Goal: Transaction & Acquisition: Purchase product/service

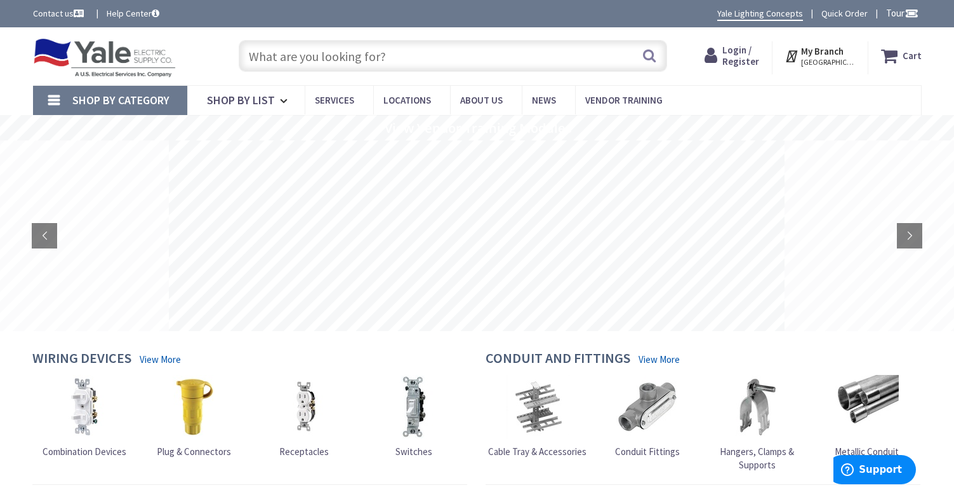
click at [740, 57] on span "Login / Register" at bounding box center [741, 55] width 37 height 23
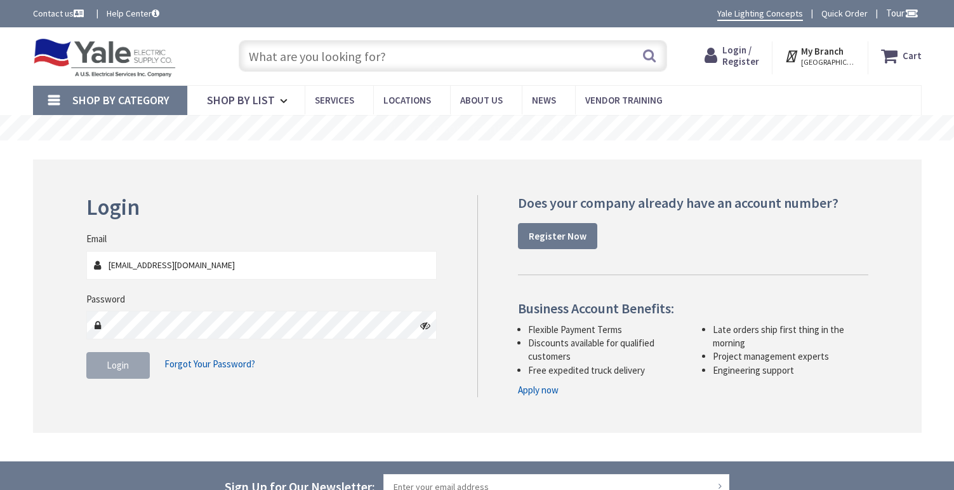
type input "jcameron@hb-homeservices.com"
click at [124, 366] on span "Login" at bounding box center [118, 365] width 22 height 12
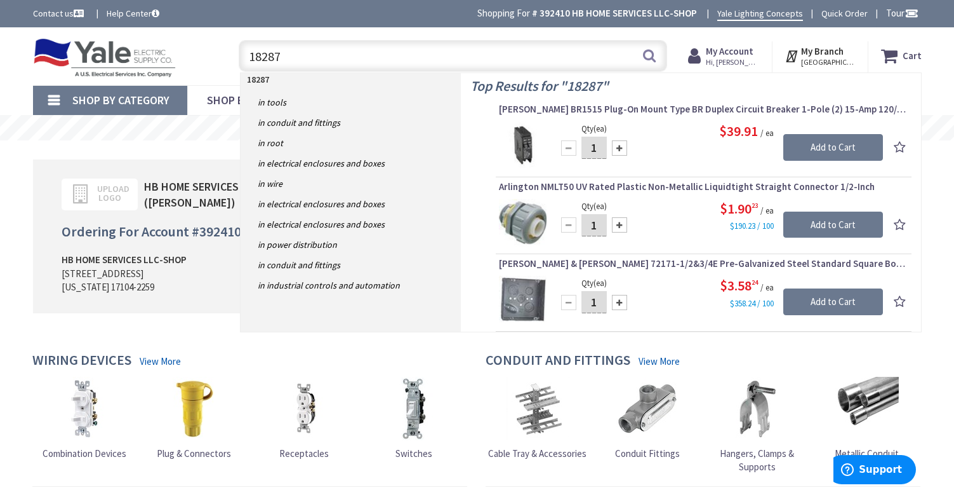
type input "18287"
click at [636, 109] on span "[PERSON_NAME] BR1515 Plug-On Mount Type BR Duplex Circuit Breaker 1-Pole (2) 15…" at bounding box center [704, 109] width 410 height 13
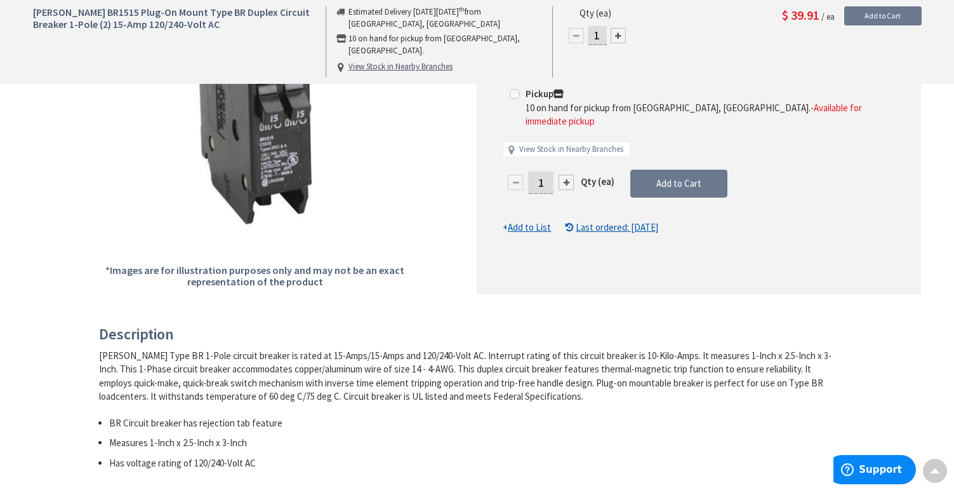
click at [566, 175] on div at bounding box center [566, 182] width 15 height 15
type input "2"
click at [566, 156] on div at bounding box center [698, 109] width 443 height 366
click at [567, 175] on div at bounding box center [566, 182] width 15 height 15
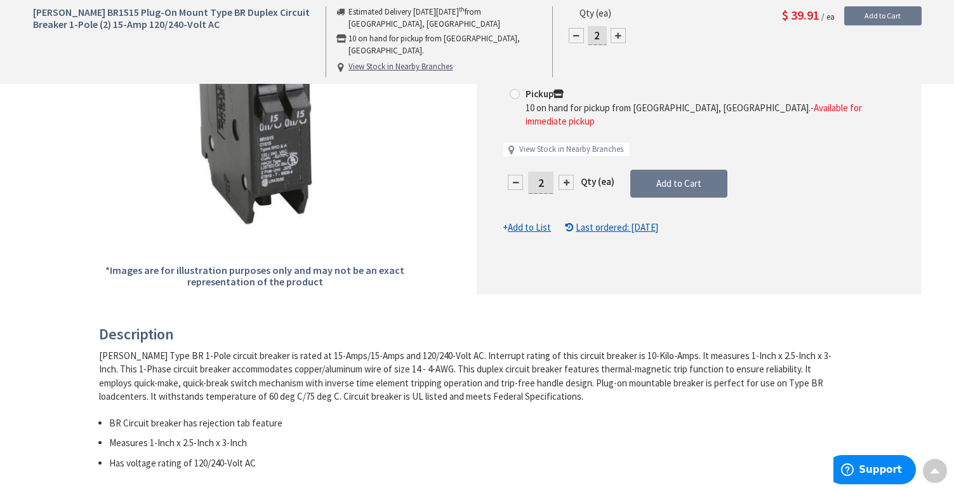
type input "3"
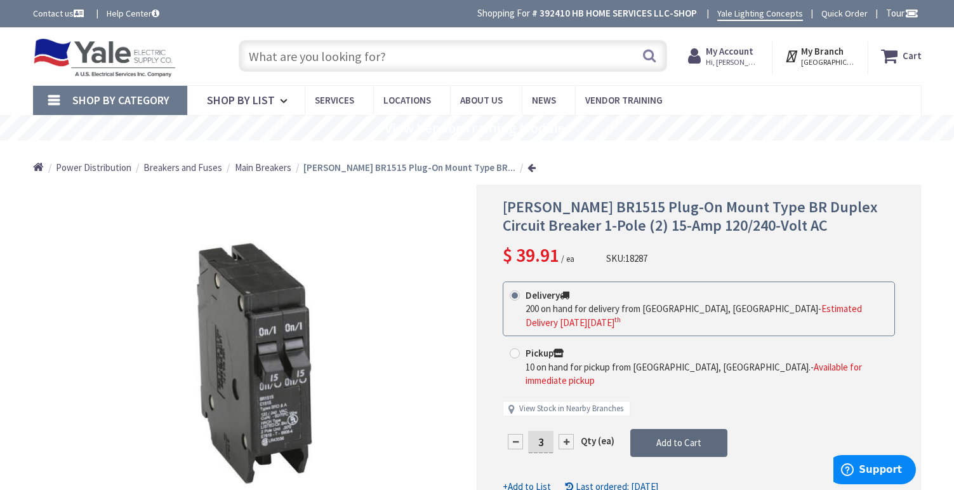
click at [684, 436] on span "Add to Cart" at bounding box center [679, 442] width 45 height 12
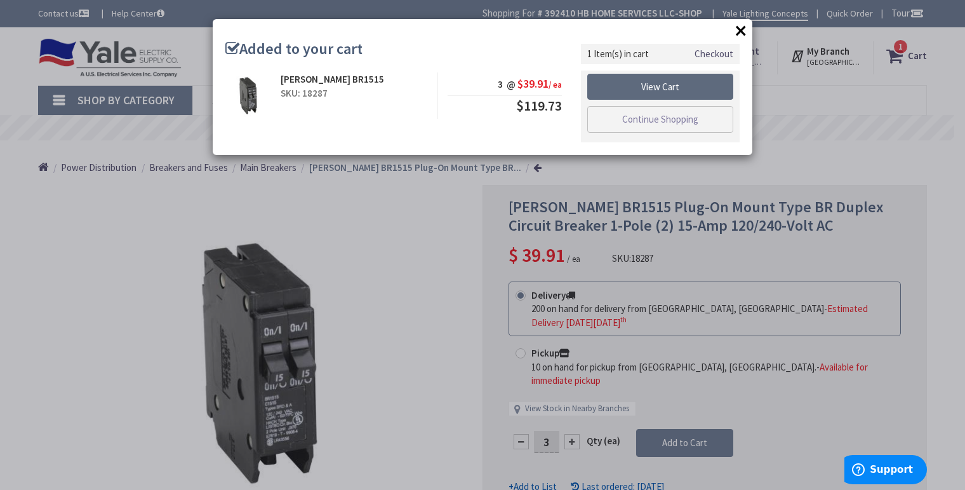
click at [668, 95] on link "View Cart" at bounding box center [660, 87] width 146 height 27
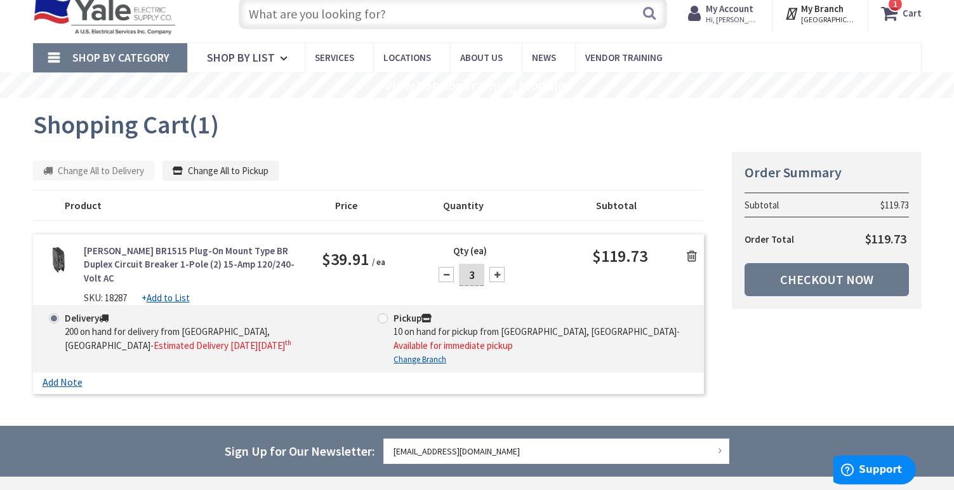
scroll to position [65, 0]
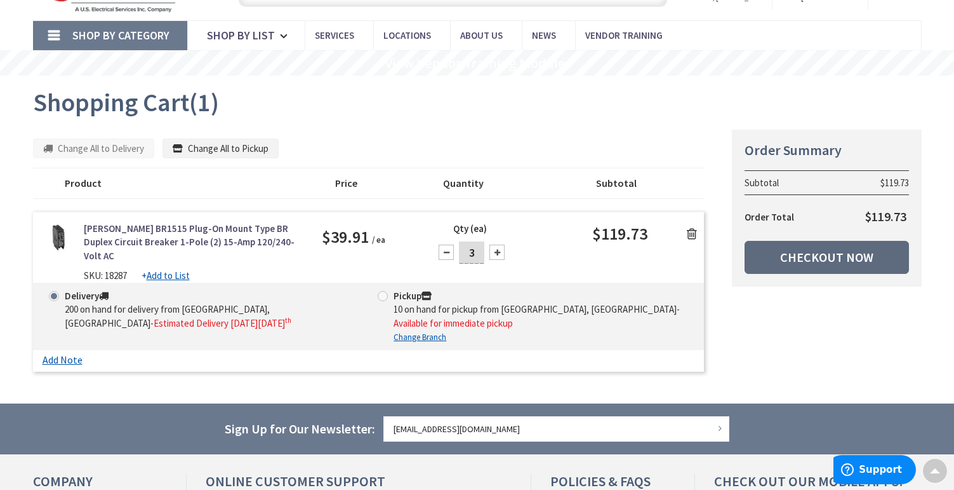
click at [822, 262] on link "Checkout Now" at bounding box center [827, 257] width 164 height 33
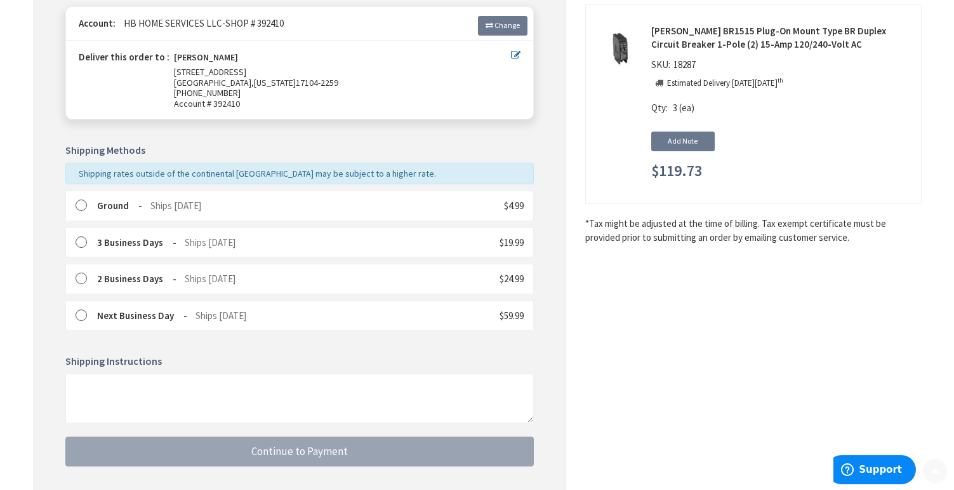
scroll to position [256, 0]
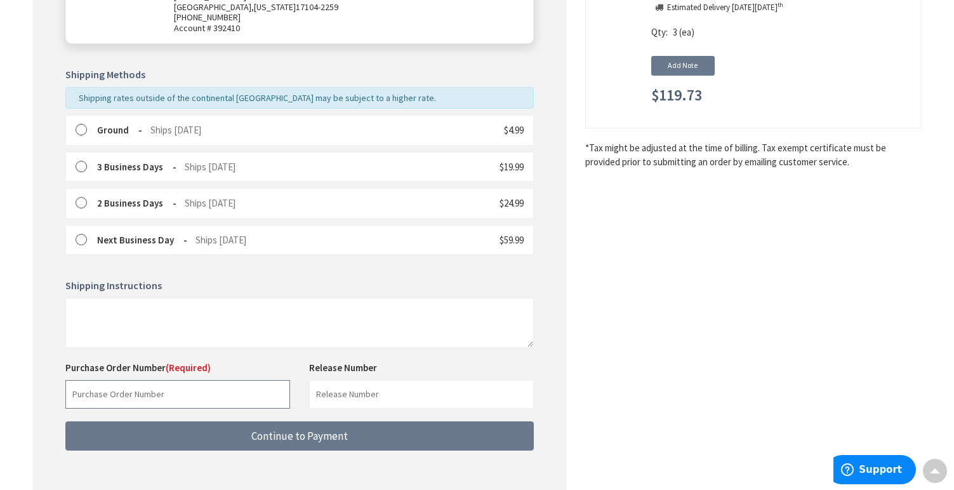
click at [248, 394] on input "text" at bounding box center [177, 394] width 225 height 29
type input "503109848"
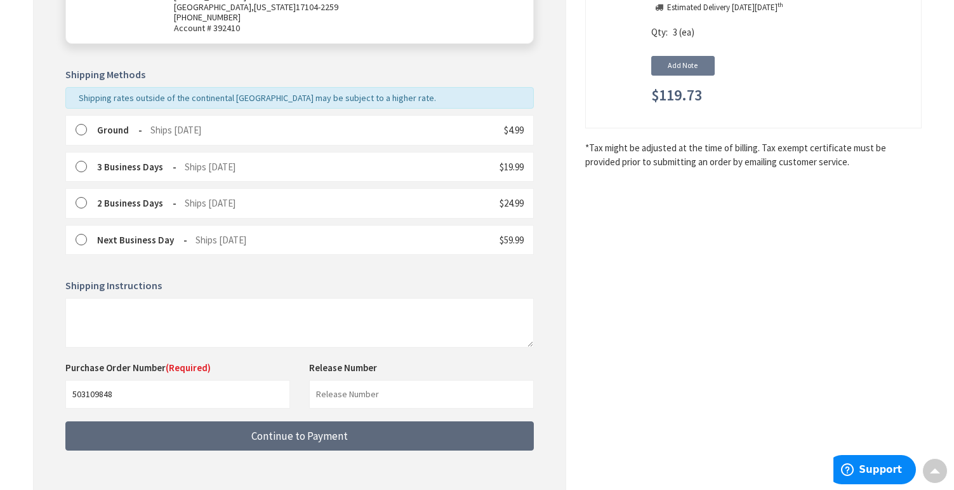
drag, startPoint x: 336, startPoint y: 432, endPoint x: 542, endPoint y: 381, distance: 212.1
click at [534, 381] on form "Ground Ships Today $4.99" at bounding box center [299, 282] width 469 height 335
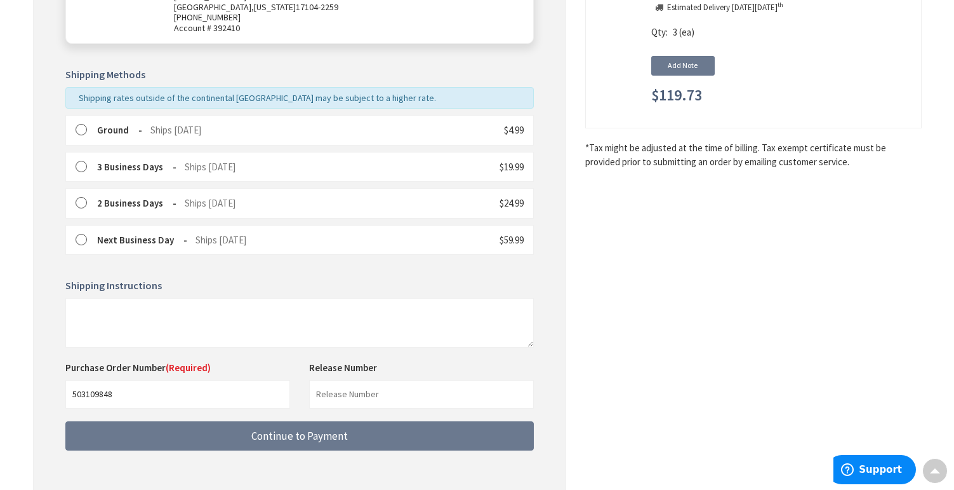
click at [81, 130] on label at bounding box center [86, 130] width 20 height 13
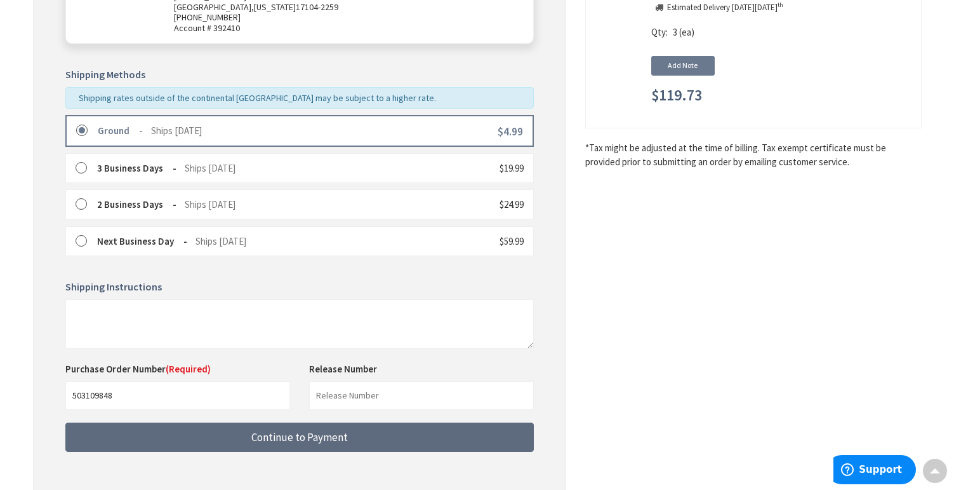
click at [471, 440] on button "Continue to Payment" at bounding box center [299, 437] width 469 height 30
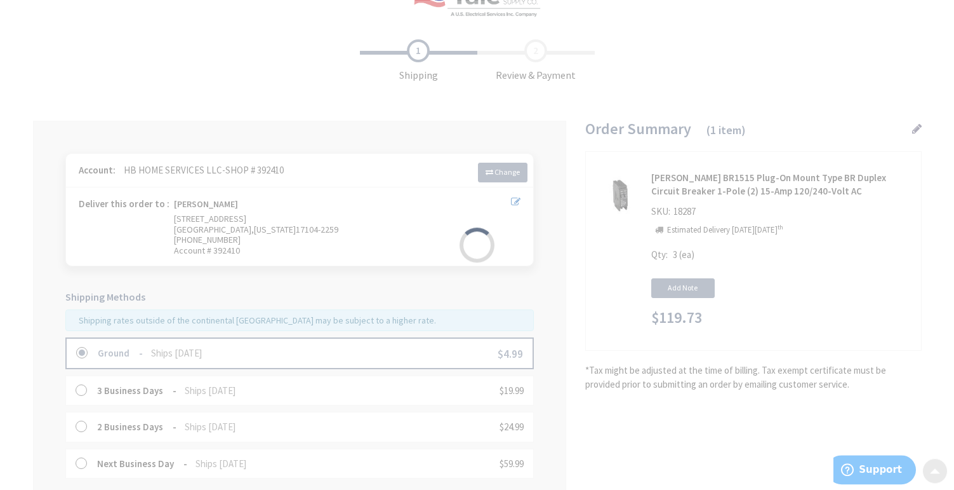
scroll to position [0, 0]
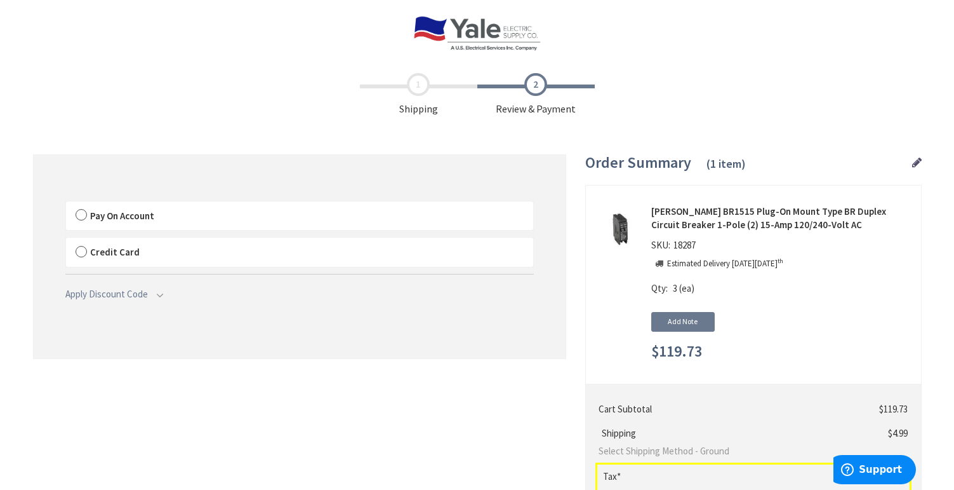
click at [83, 213] on label "Pay On Account" at bounding box center [299, 215] width 467 height 29
click at [66, 204] on input "Pay On Account" at bounding box center [66, 204] width 0 height 0
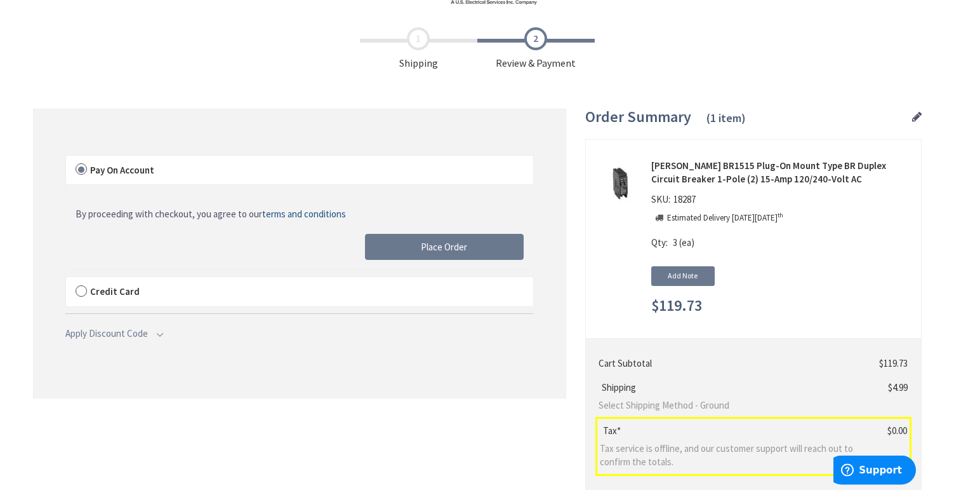
scroll to position [65, 0]
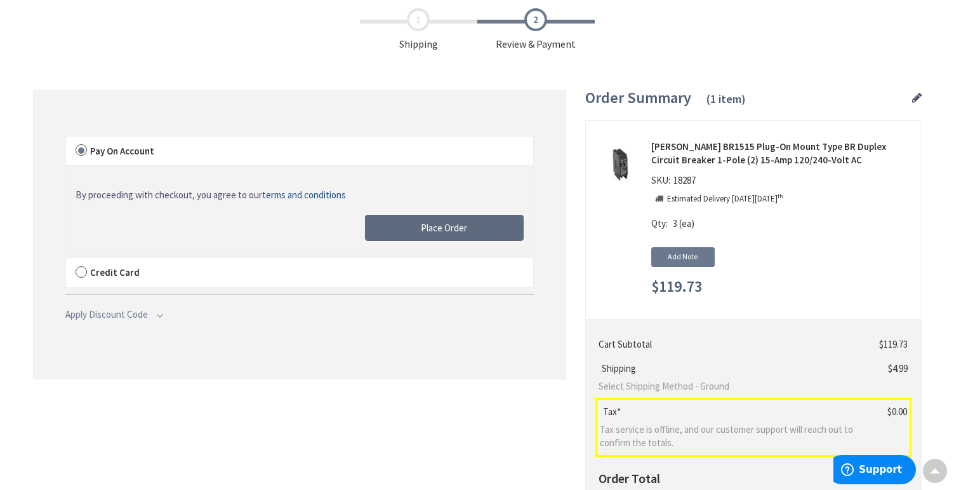
click at [460, 225] on span "Place Order" at bounding box center [444, 228] width 46 height 12
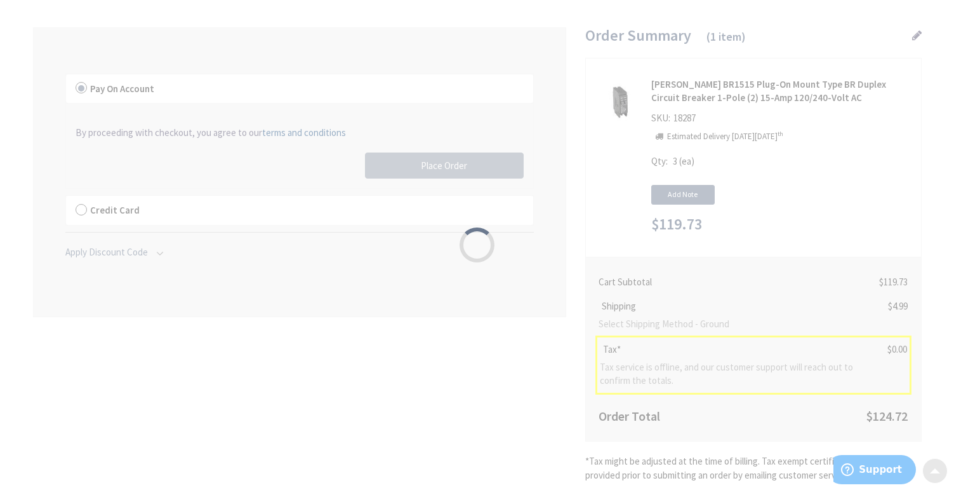
scroll to position [0, 0]
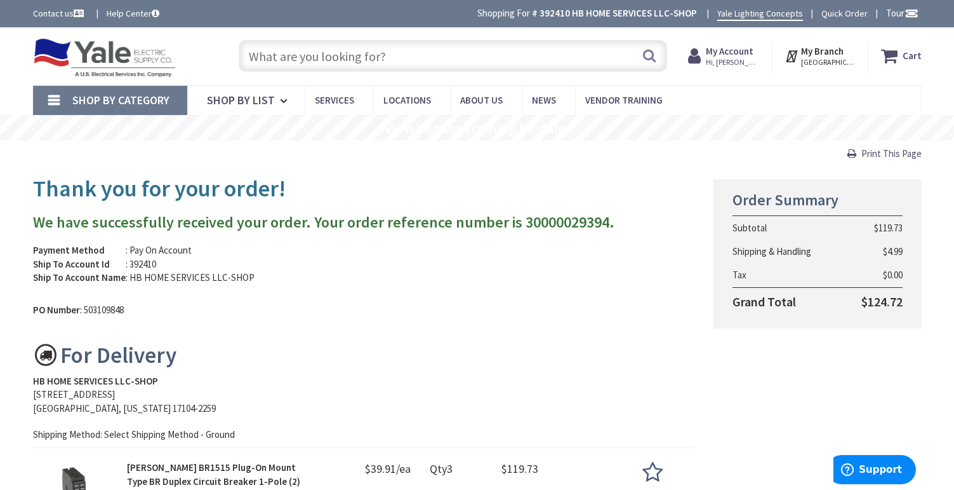
click at [538, 316] on div "PO Number : 503109848" at bounding box center [363, 307] width 681 height 20
click at [462, 384] on div "HB HOME SERVICES LLC-SHOP" at bounding box center [364, 380] width 662 height 13
